Goal: Task Accomplishment & Management: Complete application form

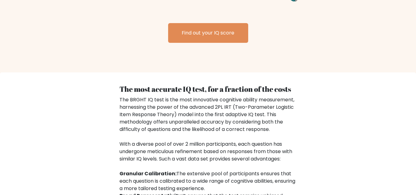
scroll to position [1015, 0]
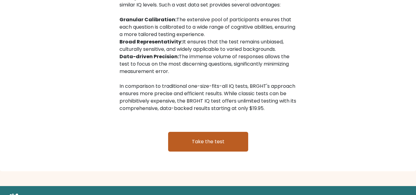
click at [214, 132] on link "Take the test" at bounding box center [208, 142] width 80 height 20
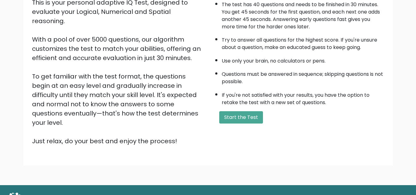
scroll to position [87, 0]
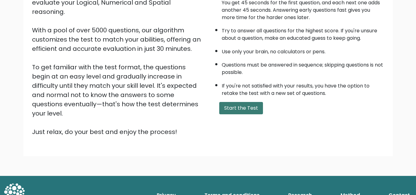
click at [254, 109] on button "Start the Test" at bounding box center [241, 108] width 44 height 12
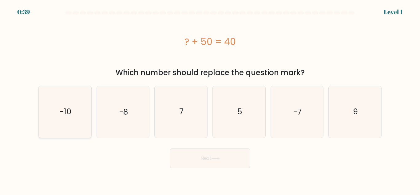
click at [60, 105] on icon "-10" at bounding box center [64, 111] width 51 height 51
click at [210, 99] on input "a. -10" at bounding box center [210, 99] width 0 height 2
radio input "true"
click at [204, 161] on button "Next" at bounding box center [210, 158] width 80 height 20
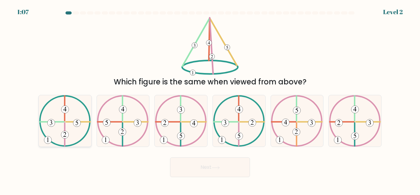
click at [62, 127] on icon at bounding box center [65, 120] width 52 height 51
click at [210, 99] on input "a." at bounding box center [210, 99] width 0 height 2
radio input "true"
click at [186, 165] on button "Next" at bounding box center [210, 167] width 80 height 20
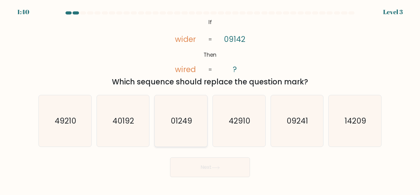
click at [182, 135] on icon "01249" at bounding box center [180, 120] width 51 height 51
click at [210, 99] on input "c. 01249" at bounding box center [210, 99] width 0 height 2
radio input "true"
click at [233, 171] on button "Next" at bounding box center [210, 167] width 80 height 20
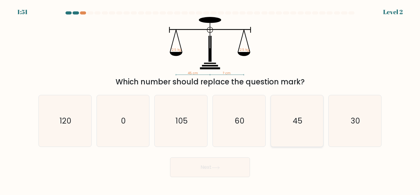
drag, startPoint x: 296, startPoint y: 133, endPoint x: 288, endPoint y: 141, distance: 11.3
click at [294, 140] on icon "45" at bounding box center [296, 120] width 51 height 51
click at [288, 112] on icon "45" at bounding box center [296, 120] width 51 height 51
click at [210, 99] on input "e. 45" at bounding box center [210, 99] width 0 height 2
radio input "true"
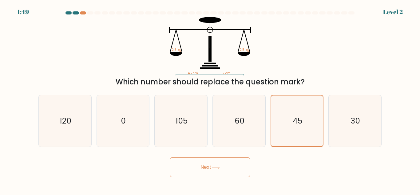
click at [229, 170] on button "Next" at bounding box center [210, 167] width 80 height 20
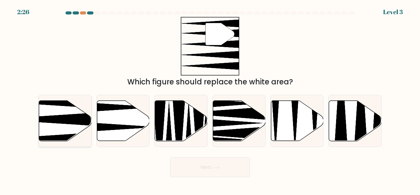
click at [72, 108] on icon at bounding box center [65, 121] width 53 height 40
click at [210, 99] on input "a." at bounding box center [210, 99] width 0 height 2
radio input "true"
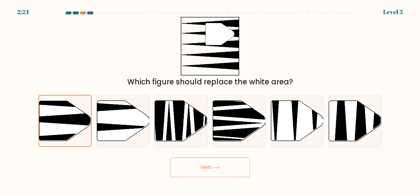
click at [204, 167] on button "Next" at bounding box center [210, 167] width 80 height 20
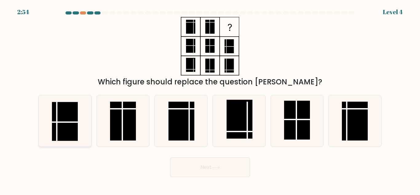
click at [72, 117] on rect at bounding box center [65, 121] width 26 height 39
click at [210, 99] on input "a." at bounding box center [210, 99] width 0 height 2
radio input "true"
click at [357, 124] on rect at bounding box center [355, 121] width 26 height 39
click at [210, 99] on input "f." at bounding box center [210, 99] width 0 height 2
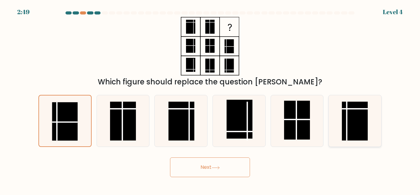
radio input "true"
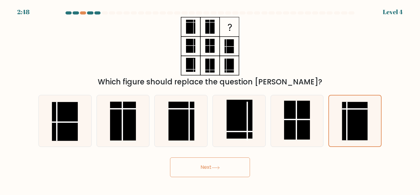
click at [218, 171] on button "Next" at bounding box center [210, 167] width 80 height 20
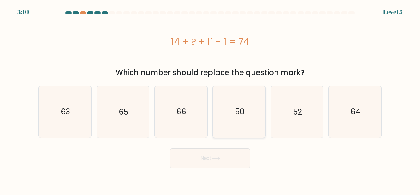
click at [248, 107] on icon "50" at bounding box center [239, 111] width 51 height 51
click at [210, 99] on input "d. 50" at bounding box center [210, 99] width 0 height 2
radio input "true"
click at [224, 163] on button "Next" at bounding box center [210, 158] width 80 height 20
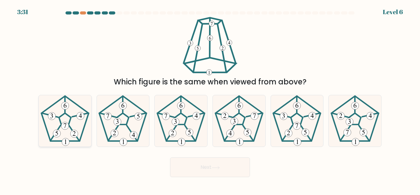
click at [62, 113] on icon at bounding box center [64, 120] width 51 height 51
click at [210, 99] on input "a." at bounding box center [210, 99] width 0 height 2
radio input "true"
click at [203, 170] on button "Next" at bounding box center [210, 167] width 80 height 20
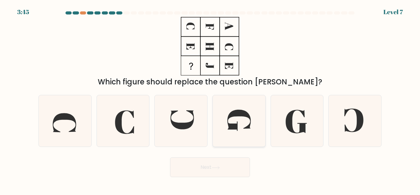
click at [234, 117] on icon at bounding box center [239, 120] width 51 height 51
click at [210, 99] on input "d." at bounding box center [210, 99] width 0 height 2
radio input "true"
click at [215, 163] on button "Next" at bounding box center [210, 167] width 80 height 20
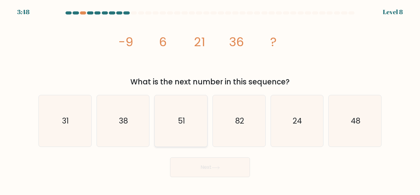
click at [170, 108] on icon "51" at bounding box center [180, 120] width 51 height 51
click at [210, 99] on input "c. 51" at bounding box center [210, 99] width 0 height 2
radio input "true"
click at [218, 171] on button "Next" at bounding box center [210, 167] width 80 height 20
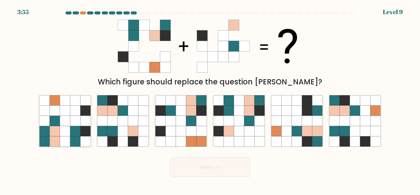
click at [63, 122] on icon at bounding box center [65, 121] width 10 height 10
click at [210, 99] on input "a." at bounding box center [210, 99] width 0 height 2
radio input "true"
click at [223, 160] on button "Next" at bounding box center [210, 167] width 80 height 20
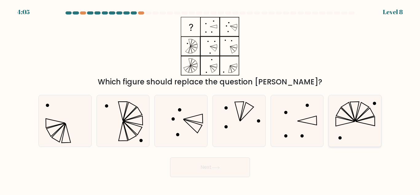
click at [359, 122] on icon at bounding box center [355, 120] width 51 height 51
click at [210, 99] on input "f." at bounding box center [210, 99] width 0 height 2
radio input "true"
click at [206, 163] on button "Next" at bounding box center [210, 167] width 80 height 20
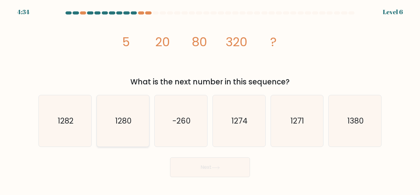
click at [118, 111] on icon "1280" at bounding box center [122, 120] width 51 height 51
click at [210, 99] on input "b. 1280" at bounding box center [210, 99] width 0 height 2
radio input "true"
click at [218, 167] on icon at bounding box center [216, 167] width 8 height 3
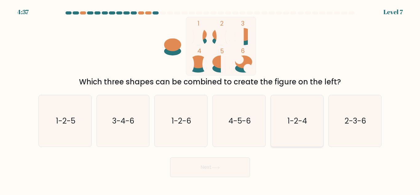
click at [310, 123] on icon "1-2-4" at bounding box center [296, 120] width 51 height 51
click at [210, 99] on input "e. 1-2-4" at bounding box center [210, 99] width 0 height 2
radio input "true"
click at [232, 173] on button "Next" at bounding box center [210, 167] width 80 height 20
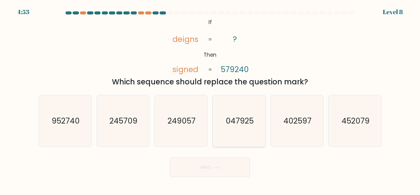
click at [233, 131] on icon "047925" at bounding box center [239, 120] width 51 height 51
click at [210, 99] on input "d. 047925" at bounding box center [210, 99] width 0 height 2
radio input "true"
click at [226, 167] on button "Next" at bounding box center [210, 167] width 80 height 20
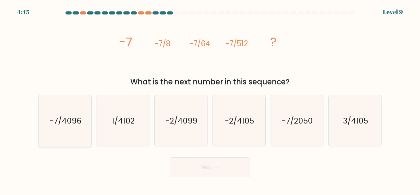
click at [70, 132] on icon "-7/4096" at bounding box center [64, 120] width 51 height 51
click at [210, 99] on input "a. -7/4096" at bounding box center [210, 99] width 0 height 2
radio input "true"
click at [217, 171] on button "Next" at bounding box center [210, 167] width 80 height 20
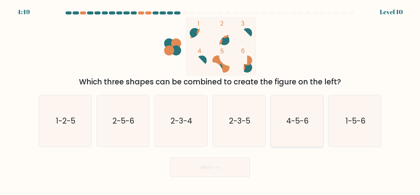
click at [297, 125] on text "4-5-6" at bounding box center [297, 120] width 22 height 11
click at [210, 99] on input "e. 4-5-6" at bounding box center [210, 99] width 0 height 2
radio input "true"
click at [235, 166] on button "Next" at bounding box center [210, 167] width 80 height 20
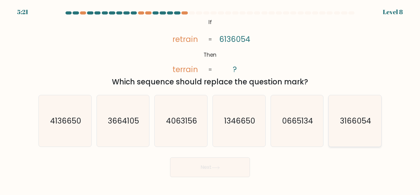
click at [357, 123] on text "3166054" at bounding box center [355, 120] width 31 height 11
click at [210, 99] on input "f. 3166054" at bounding box center [210, 99] width 0 height 2
radio input "true"
click at [228, 175] on button "Next" at bounding box center [210, 167] width 80 height 20
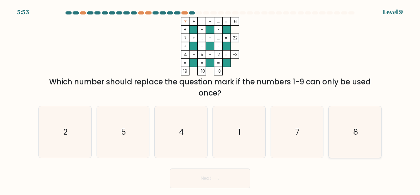
click at [357, 141] on icon "8" at bounding box center [355, 131] width 51 height 51
click at [210, 99] on input "f. 8" at bounding box center [210, 99] width 0 height 2
radio input "true"
click at [232, 174] on button "Next" at bounding box center [210, 178] width 80 height 20
click at [204, 179] on button "Next" at bounding box center [210, 178] width 80 height 20
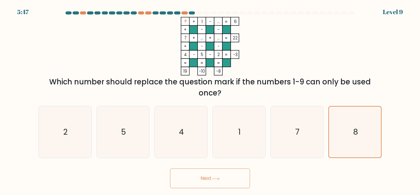
click at [222, 178] on button "Next" at bounding box center [210, 178] width 80 height 20
click at [364, 125] on icon "8" at bounding box center [355, 131] width 51 height 51
click at [210, 99] on input "f. 8" at bounding box center [210, 99] width 0 height 2
click at [208, 178] on button "Next" at bounding box center [210, 178] width 80 height 20
click at [211, 180] on button "Next" at bounding box center [210, 178] width 80 height 20
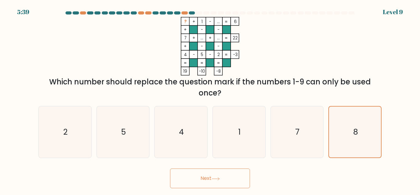
click at [211, 180] on button "Next" at bounding box center [210, 178] width 80 height 20
click at [354, 127] on text "8" at bounding box center [356, 131] width 5 height 11
click at [210, 99] on input "f. 8" at bounding box center [210, 99] width 0 height 2
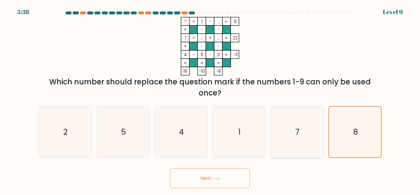
click at [307, 130] on icon "7" at bounding box center [296, 131] width 51 height 51
click at [210, 99] on input "e. 7" at bounding box center [210, 99] width 0 height 2
radio input "true"
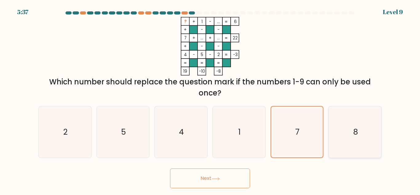
click at [352, 129] on icon "8" at bounding box center [355, 131] width 51 height 51
click at [210, 99] on input "f. 8" at bounding box center [210, 99] width 0 height 2
radio input "true"
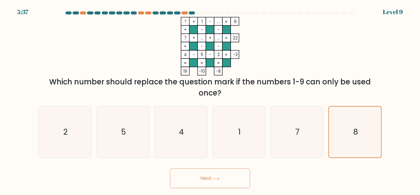
click at [216, 180] on icon at bounding box center [216, 178] width 8 height 3
click at [197, 177] on button "Next" at bounding box center [210, 178] width 80 height 20
click at [219, 178] on icon at bounding box center [216, 178] width 8 height 3
click at [348, 129] on icon "8" at bounding box center [355, 131] width 51 height 51
click at [210, 99] on input "f. 8" at bounding box center [210, 99] width 0 height 2
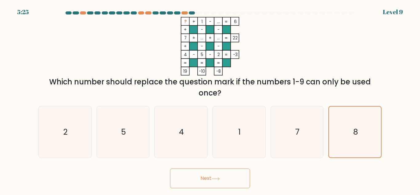
click at [218, 181] on button "Next" at bounding box center [210, 178] width 80 height 20
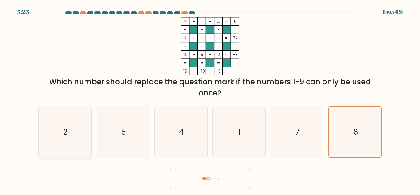
click at [84, 137] on icon "2" at bounding box center [64, 131] width 51 height 51
click at [210, 99] on input "a. 2" at bounding box center [210, 99] width 0 height 2
radio input "true"
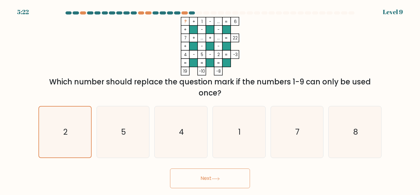
click at [194, 179] on button "Next" at bounding box center [210, 178] width 80 height 20
click at [369, 126] on icon "8" at bounding box center [355, 131] width 51 height 51
click at [210, 99] on input "f. 8" at bounding box center [210, 99] width 0 height 2
radio input "true"
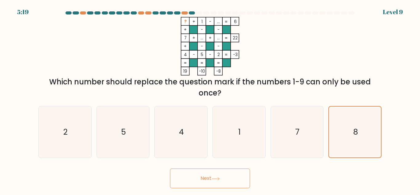
click at [218, 175] on button "Next" at bounding box center [210, 178] width 80 height 20
click at [177, 45] on icon "? + 1 - ... 6 + - - 7 + ... + ... 22 + - - 4 - 5 - 2 = -3 = = = = 19 -10 -8 =" at bounding box center [210, 46] width 185 height 58
click at [420, 89] on form at bounding box center [210, 99] width 420 height 177
click at [302, 55] on div "? + 1 - ... 6 + - - 7 + ... + ... 22 + - - 4 - 5 - 2 = -3 = = = = 19 -10 -8 = W…" at bounding box center [210, 58] width 351 height 82
click at [224, 113] on icon "1" at bounding box center [239, 131] width 51 height 51
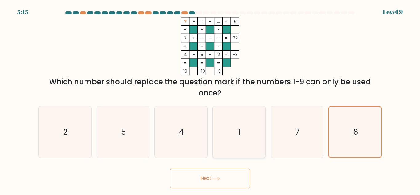
click at [210, 99] on input "d. 1" at bounding box center [210, 99] width 0 height 2
radio input "true"
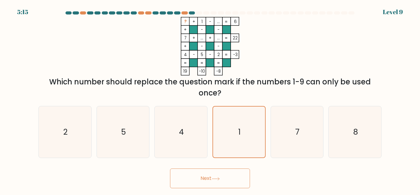
click at [216, 79] on div "Which number should replace the question mark if the numbers 1-9 can only be us…" at bounding box center [210, 87] width 336 height 22
click at [213, 179] on button "Next" at bounding box center [210, 178] width 80 height 20
click at [360, 139] on icon "8" at bounding box center [355, 131] width 51 height 51
click at [210, 99] on input "f. 8" at bounding box center [210, 99] width 0 height 2
radio input "true"
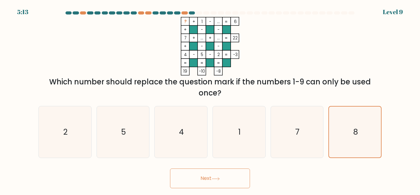
click at [208, 176] on button "Next" at bounding box center [210, 178] width 80 height 20
click at [356, 133] on text "8" at bounding box center [356, 131] width 5 height 11
click at [210, 99] on input "f. 8" at bounding box center [210, 99] width 0 height 2
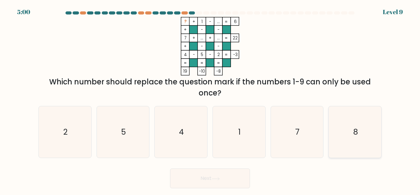
radio input "true"
click at [213, 177] on button "Next" at bounding box center [210, 178] width 80 height 20
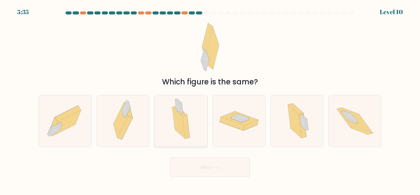
click at [183, 133] on icon at bounding box center [179, 122] width 13 height 31
click at [210, 99] on input "c." at bounding box center [210, 99] width 0 height 2
radio input "true"
click at [204, 167] on button "Next" at bounding box center [210, 167] width 80 height 20
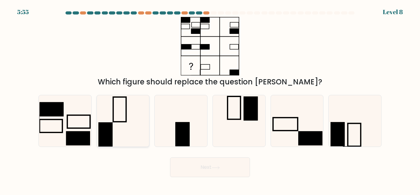
click at [131, 134] on icon at bounding box center [122, 120] width 51 height 51
click at [210, 99] on input "b." at bounding box center [210, 99] width 0 height 2
radio input "true"
click at [276, 132] on icon at bounding box center [296, 120] width 51 height 51
click at [210, 99] on input "e." at bounding box center [210, 99] width 0 height 2
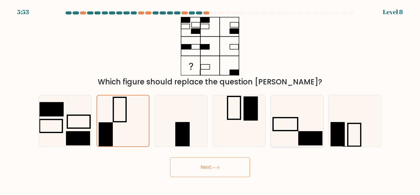
radio input "true"
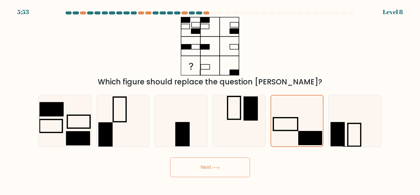
click at [231, 173] on button "Next" at bounding box center [210, 167] width 80 height 20
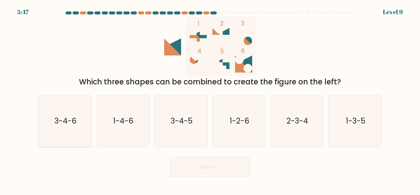
click at [59, 134] on icon "3-4-6" at bounding box center [64, 120] width 51 height 51
click at [210, 99] on input "a. 3-4-6" at bounding box center [210, 99] width 0 height 2
radio input "true"
click at [228, 165] on button "Next" at bounding box center [210, 167] width 80 height 20
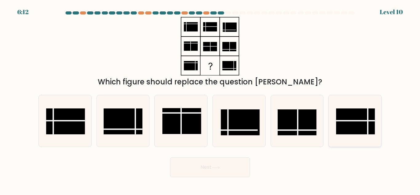
click at [348, 118] on rect at bounding box center [355, 121] width 39 height 26
click at [210, 99] on input "f." at bounding box center [210, 99] width 0 height 2
radio input "true"
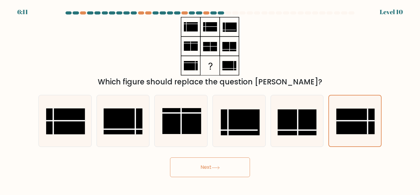
click at [211, 166] on button "Next" at bounding box center [210, 167] width 80 height 20
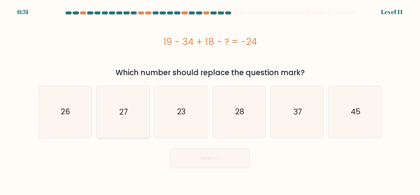
click at [99, 100] on icon "27" at bounding box center [122, 111] width 51 height 51
click at [210, 99] on input "b. 27" at bounding box center [210, 99] width 0 height 2
radio input "true"
click at [219, 157] on icon at bounding box center [216, 158] width 8 height 3
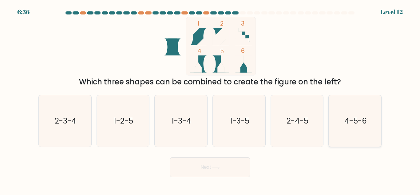
click at [364, 128] on icon "4-5-6" at bounding box center [355, 120] width 51 height 51
click at [210, 99] on input "f. 4-5-6" at bounding box center [210, 99] width 0 height 2
radio input "true"
click at [237, 167] on button "Next" at bounding box center [210, 167] width 80 height 20
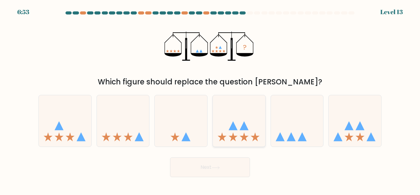
click at [238, 138] on icon at bounding box center [239, 120] width 53 height 43
click at [210, 99] on input "d." at bounding box center [210, 99] width 0 height 2
radio input "true"
click at [226, 167] on button "Next" at bounding box center [210, 167] width 80 height 20
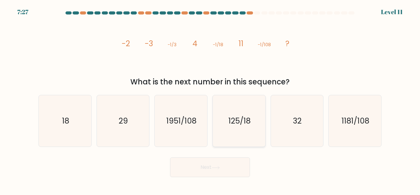
click at [242, 137] on icon "125/18" at bounding box center [239, 120] width 51 height 51
click at [210, 99] on input "d. 125/18" at bounding box center [210, 99] width 0 height 2
radio input "true"
click at [210, 177] on button "Next" at bounding box center [210, 167] width 80 height 20
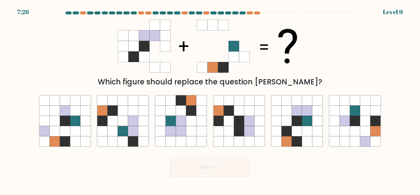
click at [212, 170] on button "Next" at bounding box center [210, 167] width 80 height 20
click at [139, 163] on div "Next" at bounding box center [210, 165] width 351 height 23
click at [300, 140] on icon at bounding box center [297, 141] width 10 height 10
click at [210, 99] on input "e." at bounding box center [210, 99] width 0 height 2
radio input "true"
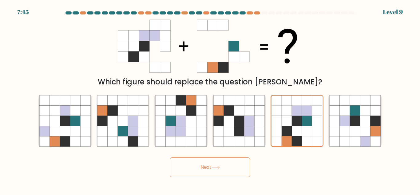
click at [221, 174] on button "Next" at bounding box center [210, 167] width 80 height 20
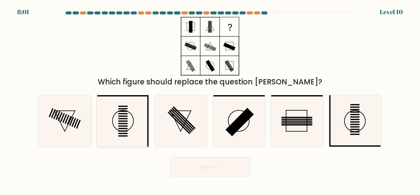
click at [125, 125] on icon at bounding box center [122, 120] width 51 height 51
click at [210, 99] on input "b." at bounding box center [210, 99] width 0 height 2
radio input "true"
click at [207, 164] on button "Next" at bounding box center [210, 167] width 80 height 20
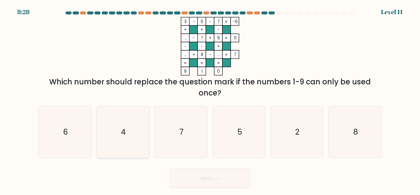
click at [146, 133] on icon "4" at bounding box center [122, 131] width 51 height 51
click at [210, 99] on input "b. 4" at bounding box center [210, 99] width 0 height 2
radio input "true"
click at [201, 179] on button "Next" at bounding box center [210, 178] width 80 height 20
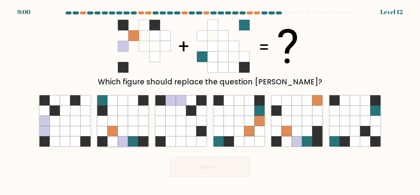
click at [124, 146] on icon at bounding box center [123, 141] width 10 height 10
click at [210, 99] on input "b." at bounding box center [210, 99] width 0 height 2
radio input "true"
click at [141, 149] on form at bounding box center [210, 94] width 420 height 166
click at [209, 168] on button "Next" at bounding box center [210, 167] width 80 height 20
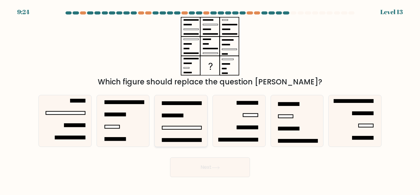
click at [184, 131] on icon at bounding box center [180, 120] width 51 height 51
click at [210, 99] on input "c." at bounding box center [210, 99] width 0 height 2
radio input "true"
click at [201, 154] on form at bounding box center [210, 94] width 420 height 166
click at [204, 163] on button "Next" at bounding box center [210, 167] width 80 height 20
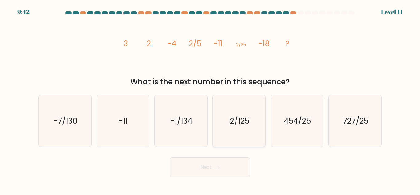
click at [240, 127] on icon "2/125" at bounding box center [239, 120] width 51 height 51
click at [210, 99] on input "d. 2/125" at bounding box center [210, 99] width 0 height 2
radio input "true"
click at [233, 171] on button "Next" at bounding box center [210, 167] width 80 height 20
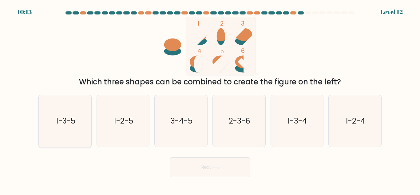
click at [59, 125] on text "1-3-5" at bounding box center [65, 120] width 19 height 11
click at [210, 99] on input "a. 1-3-5" at bounding box center [210, 99] width 0 height 2
radio input "true"
click at [212, 162] on button "Next" at bounding box center [210, 167] width 80 height 20
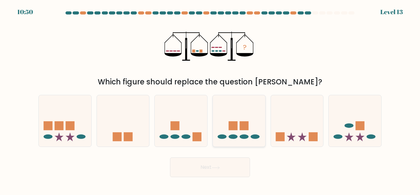
click at [247, 122] on rect at bounding box center [244, 125] width 9 height 9
click at [210, 99] on input "d." at bounding box center [210, 99] width 0 height 2
radio input "true"
click at [231, 168] on button "Next" at bounding box center [210, 167] width 80 height 20
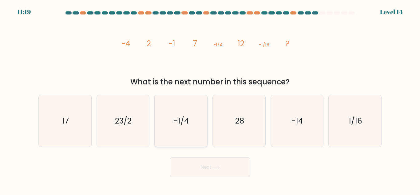
click at [171, 130] on icon "-1/4" at bounding box center [180, 120] width 51 height 51
click at [210, 99] on input "c. -1/4" at bounding box center [210, 99] width 0 height 2
radio input "true"
click at [207, 170] on button "Next" at bounding box center [210, 167] width 80 height 20
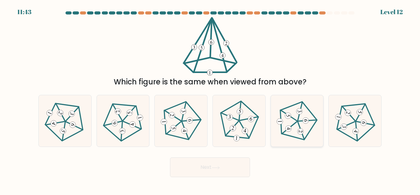
click at [291, 122] on icon at bounding box center [297, 120] width 41 height 41
click at [210, 99] on input "e." at bounding box center [210, 99] width 0 height 2
radio input "true"
click at [218, 163] on button "Next" at bounding box center [210, 167] width 80 height 20
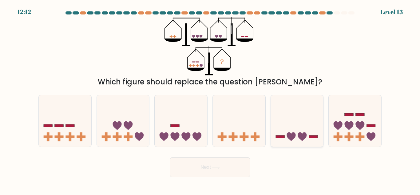
click at [296, 137] on icon at bounding box center [297, 120] width 53 height 43
click at [210, 99] on input "e." at bounding box center [210, 99] width 0 height 2
radio input "true"
click at [236, 162] on button "Next" at bounding box center [210, 167] width 80 height 20
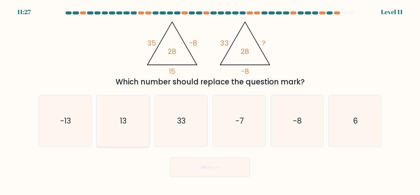
click at [128, 135] on icon "13" at bounding box center [122, 120] width 51 height 51
click at [210, 99] on input "b. 13" at bounding box center [210, 99] width 0 height 2
radio input "true"
click at [235, 169] on button "Next" at bounding box center [210, 167] width 80 height 20
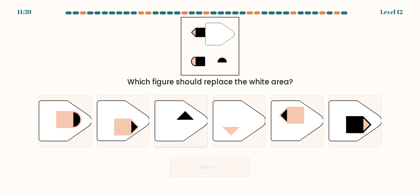
click at [189, 122] on icon at bounding box center [181, 121] width 53 height 40
click at [210, 99] on input "c." at bounding box center [210, 99] width 0 height 2
radio input "true"
click at [212, 164] on button "Next" at bounding box center [210, 167] width 80 height 20
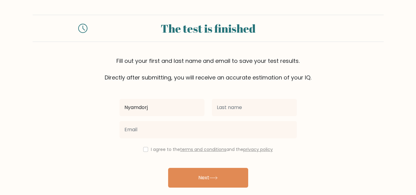
type input "Nyamdorj"
click at [247, 117] on div at bounding box center [254, 107] width 92 height 22
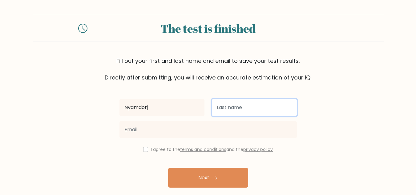
click at [247, 109] on input "text" at bounding box center [254, 107] width 85 height 17
type input "Baasandulam"
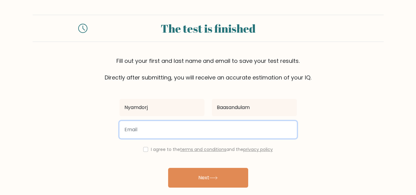
click at [222, 129] on input "email" at bounding box center [207, 129] width 177 height 17
type input "[EMAIL_ADDRESS][DOMAIN_NAME]"
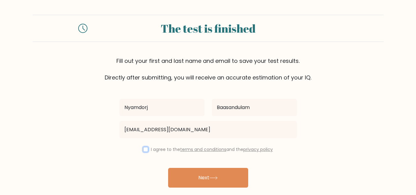
click at [143, 151] on input "checkbox" at bounding box center [145, 149] width 5 height 5
checkbox input "true"
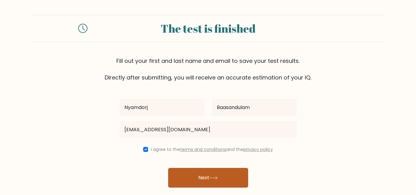
click at [203, 177] on button "Next" at bounding box center [208, 178] width 80 height 20
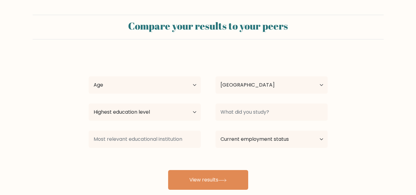
select select "TR"
click at [168, 88] on select "Age Under [DEMOGRAPHIC_DATA] [DEMOGRAPHIC_DATA] [DEMOGRAPHIC_DATA] [DEMOGRAPHIC…" at bounding box center [145, 84] width 112 height 17
select select "25_34"
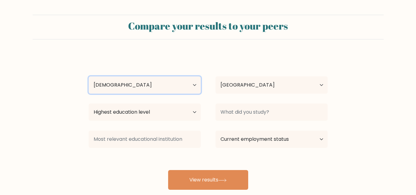
click at [89, 76] on select "Age Under [DEMOGRAPHIC_DATA] [DEMOGRAPHIC_DATA] [DEMOGRAPHIC_DATA] [DEMOGRAPHIC…" at bounding box center [145, 84] width 112 height 17
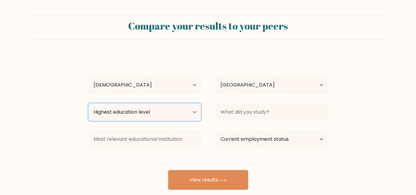
click at [176, 114] on select "Highest education level No schooling Primary Lower Secondary Upper Secondary Oc…" at bounding box center [145, 111] width 112 height 17
select select "bachelors_degree"
click at [89, 103] on select "Highest education level No schooling Primary Lower Secondary Upper Secondary Oc…" at bounding box center [145, 111] width 112 height 17
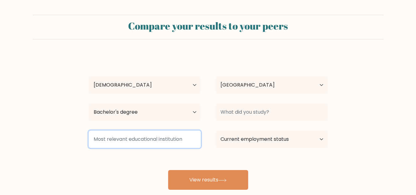
click at [162, 140] on input at bounding box center [145, 138] width 112 height 17
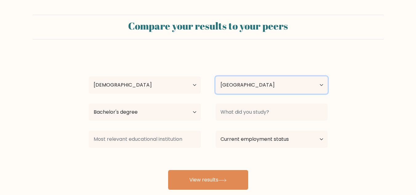
click at [267, 85] on select "Country Afghanistan Albania Algeria American Samoa Andorra Angola Anguilla Anta…" at bounding box center [271, 84] width 112 height 17
select select "MN"
click at [215, 76] on select "Country Afghanistan Albania Algeria American Samoa Andorra Angola Anguilla Anta…" at bounding box center [271, 84] width 112 height 17
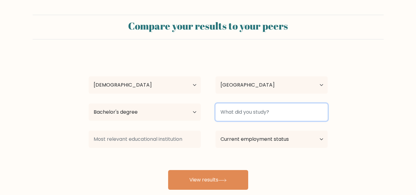
click at [276, 114] on input at bounding box center [271, 111] width 112 height 17
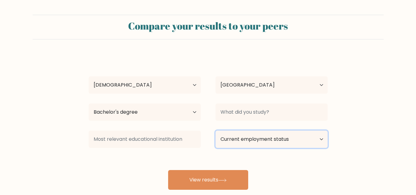
click at [281, 140] on select "Current employment status Employed Student Retired Other / prefer not to answer" at bounding box center [271, 138] width 112 height 17
select select "other"
click at [215, 130] on select "Current employment status Employed Student Retired Other / prefer not to answer" at bounding box center [271, 138] width 112 height 17
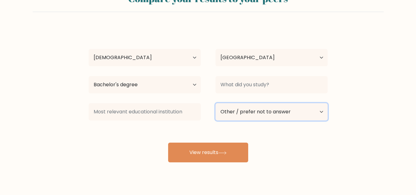
scroll to position [38, 0]
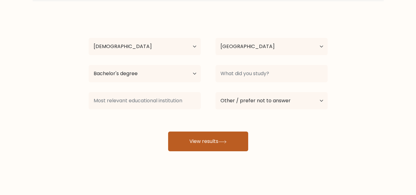
click at [228, 146] on button "View results" at bounding box center [208, 141] width 80 height 20
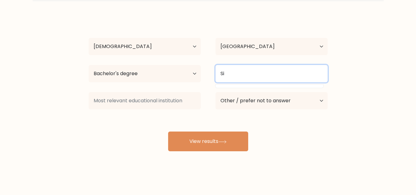
type input "S"
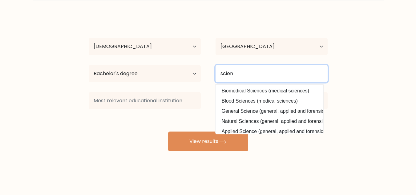
scroll to position [0, 0]
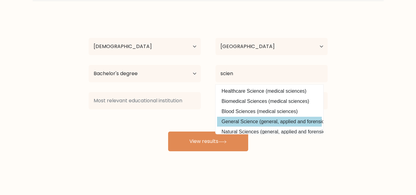
click at [266, 126] on div "Nyamdorj Baasandulam Age Under 18 years old 18-24 years old 25-34 years old 35-…" at bounding box center [208, 83] width 246 height 135
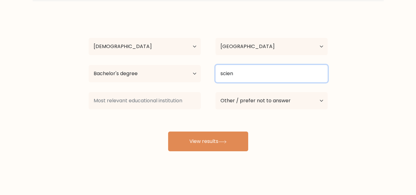
click at [245, 73] on input "scien" at bounding box center [271, 73] width 112 height 17
drag, startPoint x: 245, startPoint y: 73, endPoint x: 218, endPoint y: 73, distance: 27.7
click at [218, 73] on input "scien" at bounding box center [271, 73] width 112 height 17
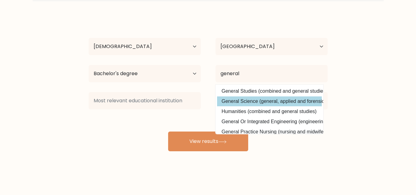
click at [250, 103] on div "Nyamdorj Baasandulam Age Under 18 years old 18-24 years old 25-34 years old 35-…" at bounding box center [208, 83] width 246 height 135
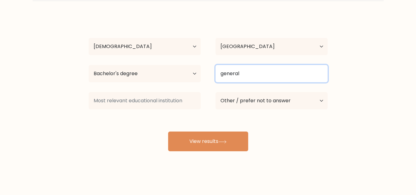
click at [240, 72] on input "general" at bounding box center [271, 73] width 112 height 17
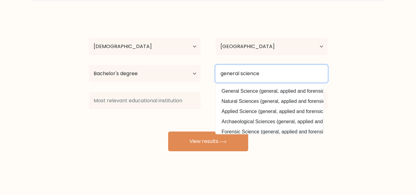
type input "general science"
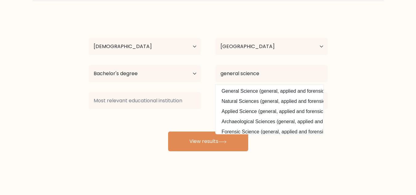
click at [346, 89] on form "Compare your results to your peers Nyamdorj Baasandulam Age Under 18 years old …" at bounding box center [208, 63] width 416 height 175
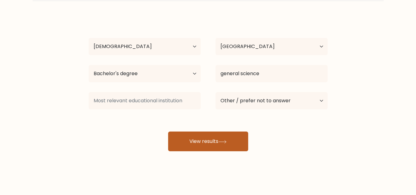
click at [223, 144] on button "View results" at bounding box center [208, 141] width 80 height 20
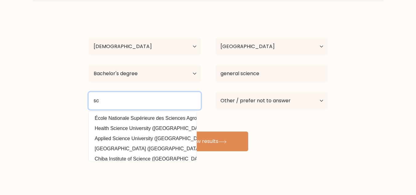
type input "s"
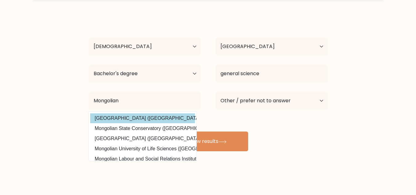
click at [157, 117] on div "Nyamdorj Baasandulam Age Under 18 years old 18-24 years old 25-34 years old 35-…" at bounding box center [208, 83] width 246 height 135
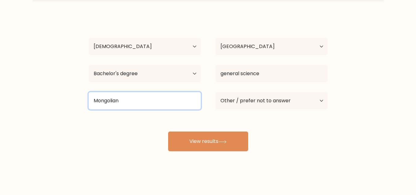
click at [144, 105] on input "Mongolian" at bounding box center [145, 100] width 112 height 17
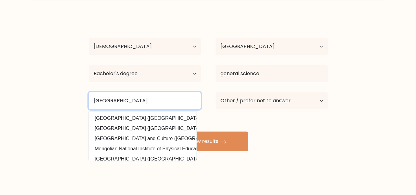
type input "Mongolian national university"
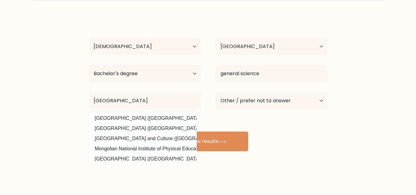
click at [294, 137] on div "Nyamdorj Baasandulam Age Under 18 years old 18-24 years old 25-34 years old 35-…" at bounding box center [208, 83] width 246 height 135
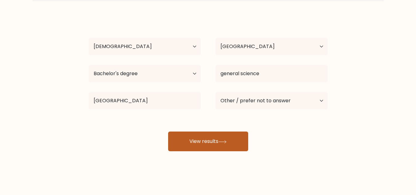
click at [209, 142] on button "View results" at bounding box center [208, 141] width 80 height 20
